Goal: Information Seeking & Learning: Learn about a topic

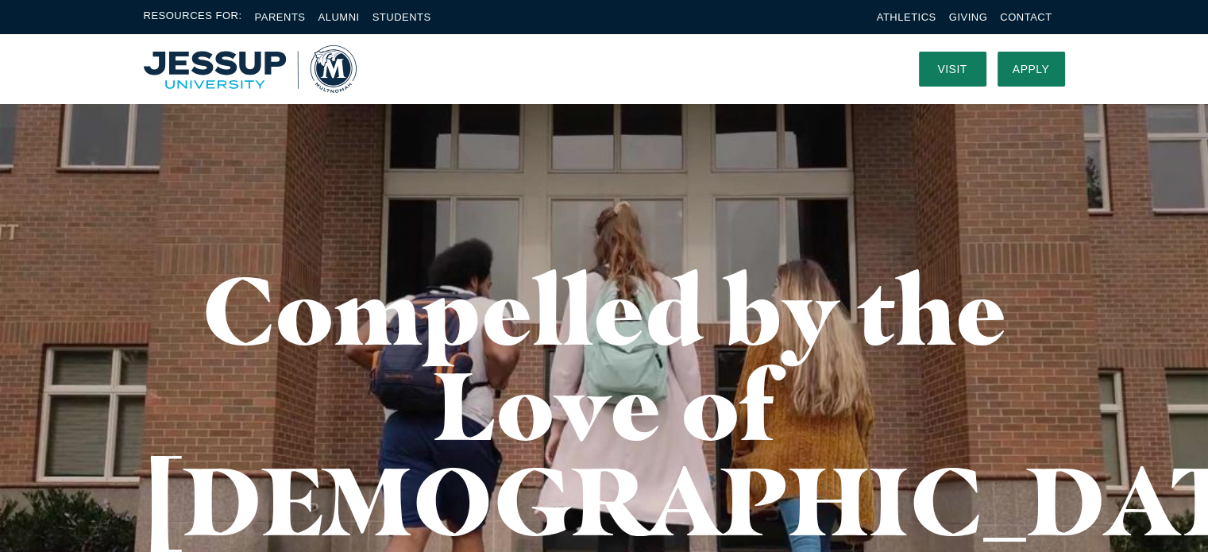
click at [343, 68] on img "Home" at bounding box center [250, 69] width 213 height 48
click at [248, 64] on img "Home" at bounding box center [250, 69] width 213 height 48
click at [322, 79] on img "Home" at bounding box center [250, 69] width 213 height 48
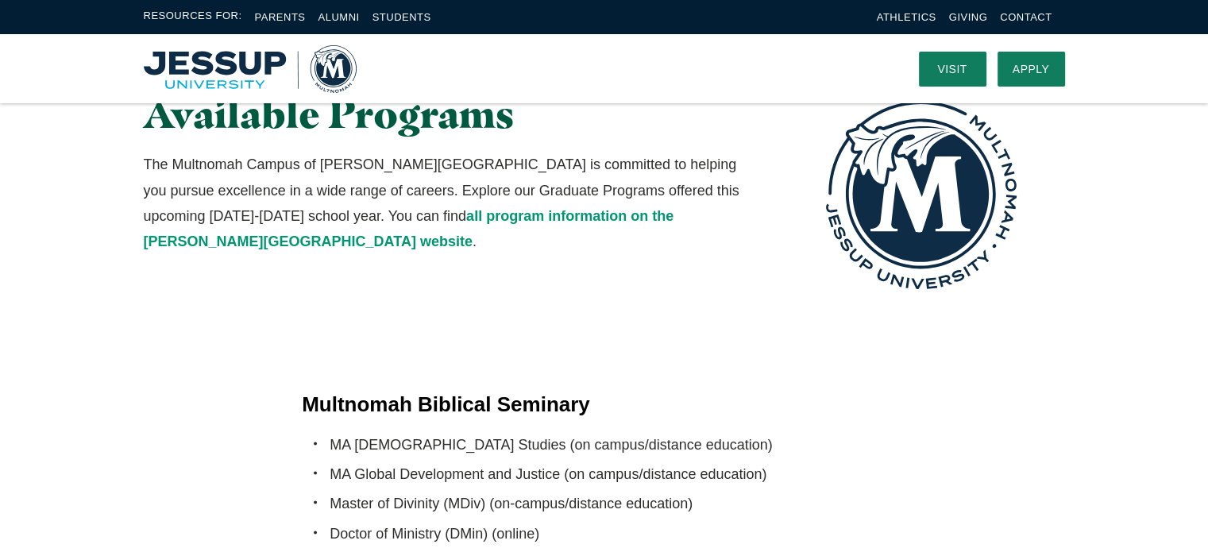
scroll to position [2859, 0]
